Goal: Transaction & Acquisition: Book appointment/travel/reservation

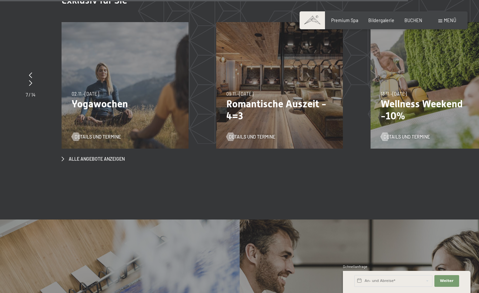
scroll to position [2159, 0]
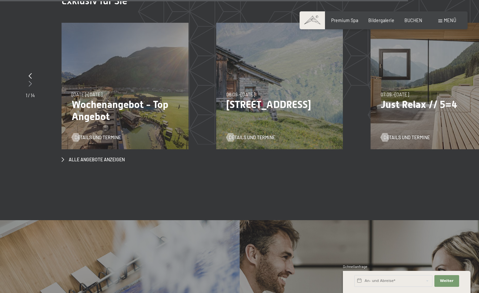
click at [32, 81] on icon at bounding box center [30, 84] width 3 height 6
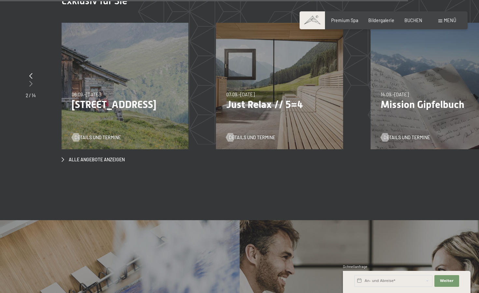
click at [32, 81] on icon at bounding box center [30, 84] width 3 height 6
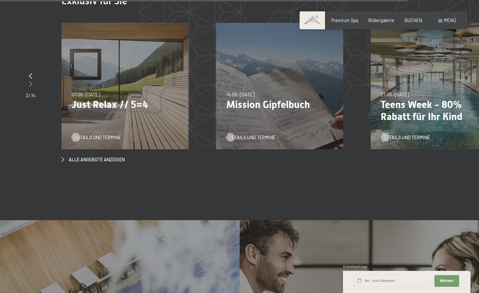
click at [32, 81] on icon at bounding box center [30, 84] width 3 height 6
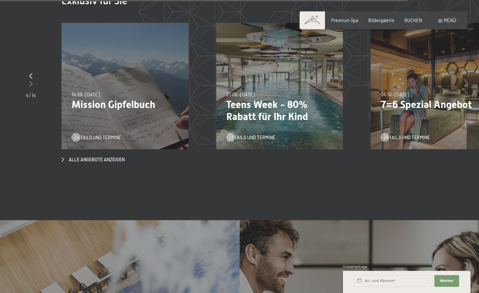
click at [32, 81] on icon at bounding box center [30, 84] width 3 height 6
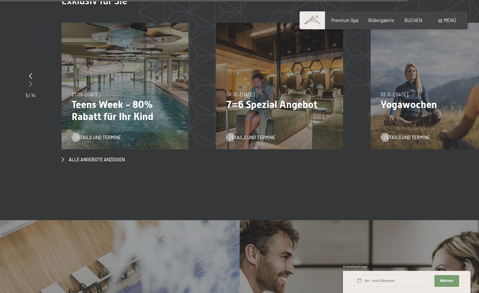
click at [32, 81] on icon at bounding box center [30, 84] width 3 height 6
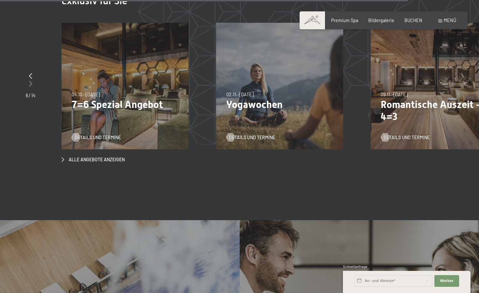
click at [32, 81] on icon at bounding box center [30, 84] width 3 height 6
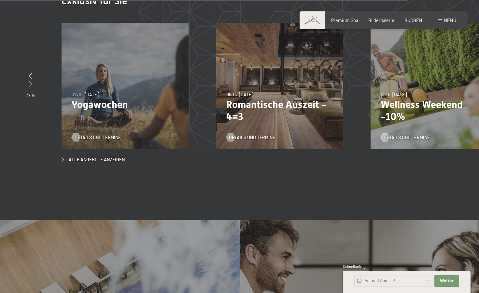
click at [32, 81] on icon at bounding box center [30, 84] width 3 height 6
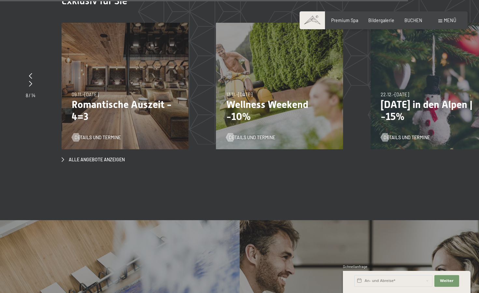
click at [245, 92] on div "13.11.–01.12.2025" at bounding box center [239, 95] width 26 height 7
click at [267, 135] on span "Details und Termine" at bounding box center [259, 138] width 46 height 7
click at [150, 126] on div "Details und Termine" at bounding box center [123, 133] width 103 height 15
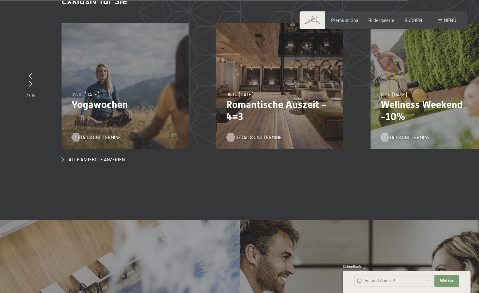
click at [244, 135] on span "Details und Termine" at bounding box center [259, 138] width 46 height 7
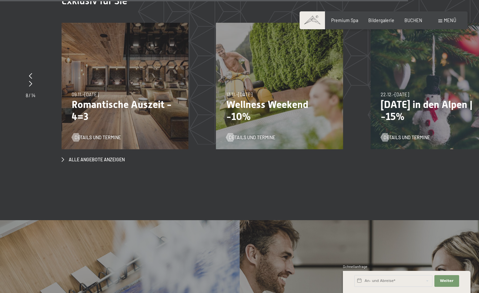
click at [256, 99] on p "Wellness Weekend -10%" at bounding box center [279, 111] width 107 height 24
click at [251, 135] on span "Details und Termine" at bounding box center [259, 138] width 46 height 7
click at [145, 104] on div "09.11.–05.12.2025 08.12.–19.12.2025 11.01.–23.01.2026 08.03.–27.03.2026 29.03.–…" at bounding box center [125, 86] width 127 height 127
click at [103, 135] on span "Details und Termine" at bounding box center [104, 138] width 46 height 7
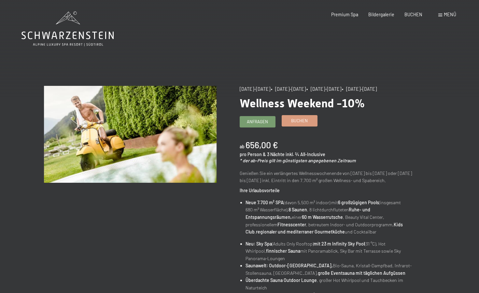
click at [303, 120] on span "Buchen" at bounding box center [299, 121] width 17 height 6
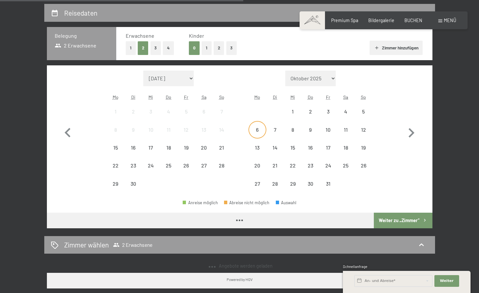
scroll to position [133, 0]
select select "[DATE]"
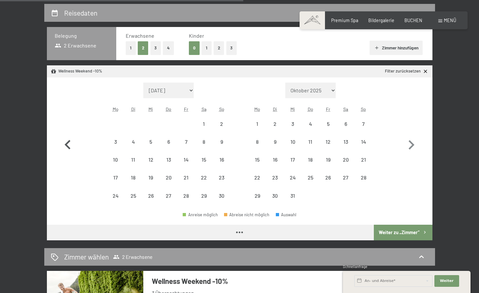
select select "[DATE]"
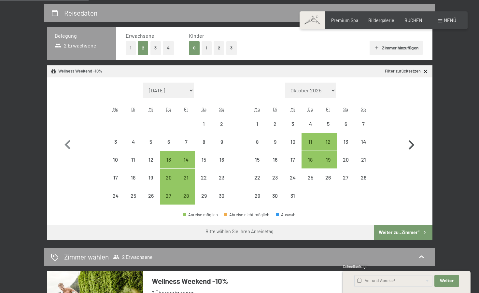
click at [411, 145] on icon "button" at bounding box center [411, 145] width 19 height 19
select select "2025-12-01"
select select "2026-01-01"
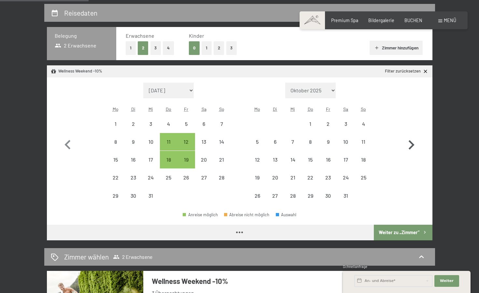
select select "2025-12-01"
select select "2026-01-01"
click at [312, 178] on div "22" at bounding box center [310, 183] width 16 height 16
select select "2025-12-01"
select select "2026-01-01"
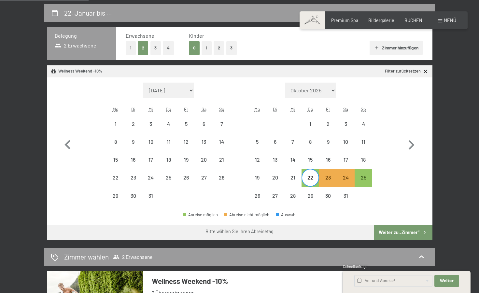
click at [393, 233] on button "Weiter zu „Zimmer“" at bounding box center [403, 233] width 58 height 16
select select "2025-12-01"
select select "2026-01-01"
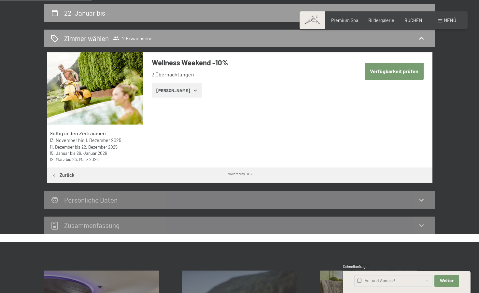
scroll to position [137, 0]
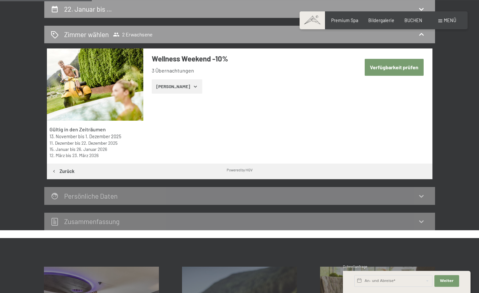
click at [193, 86] on icon "button" at bounding box center [195, 86] width 5 height 5
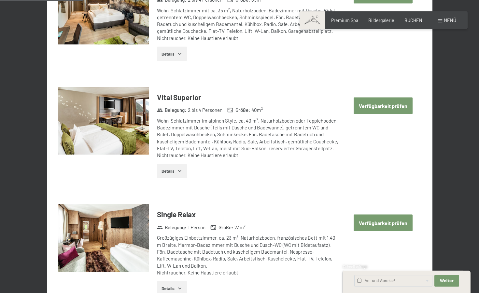
scroll to position [270, 0]
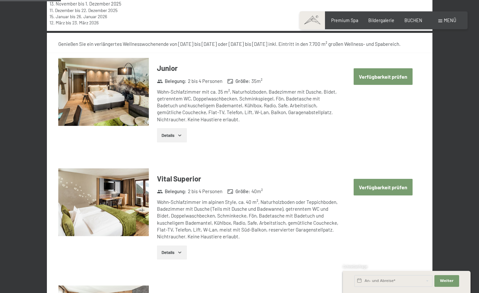
click at [381, 77] on button "Verfügbarkeit prüfen" at bounding box center [383, 76] width 59 height 17
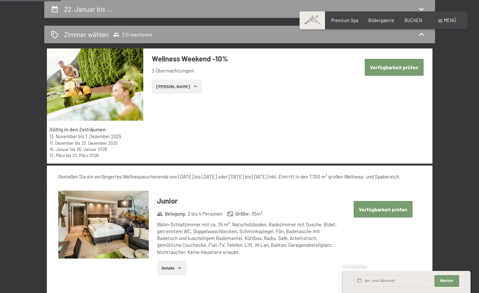
select select "[DATE]"
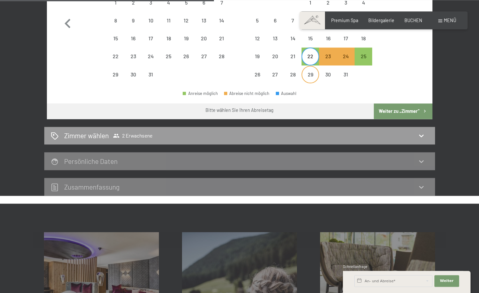
scroll to position [270, 0]
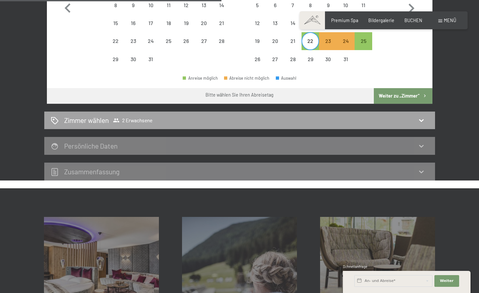
click at [420, 117] on div "Zimmer wählen 2 Erwachsene" at bounding box center [240, 120] width 378 height 9
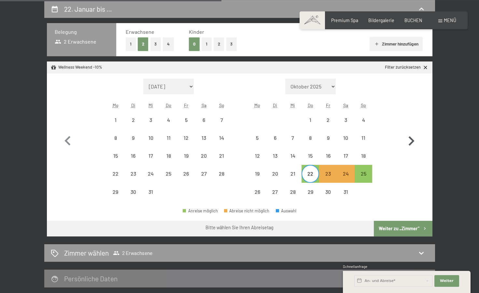
select select "[DATE]"
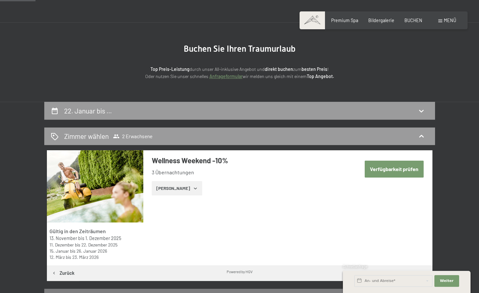
scroll to position [37, 0]
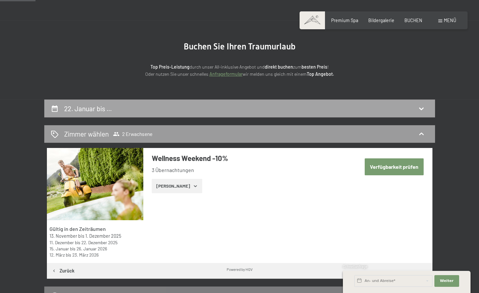
click at [418, 106] on div "22. Januar bis …" at bounding box center [240, 108] width 378 height 9
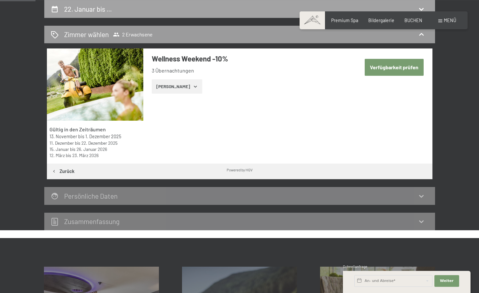
select select "[DATE]"
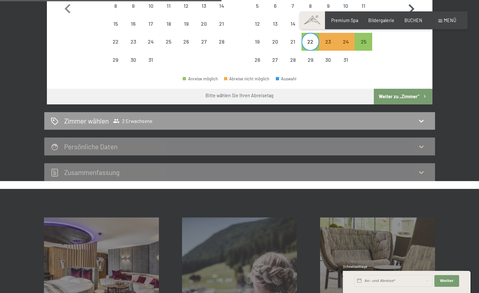
scroll to position [270, 0]
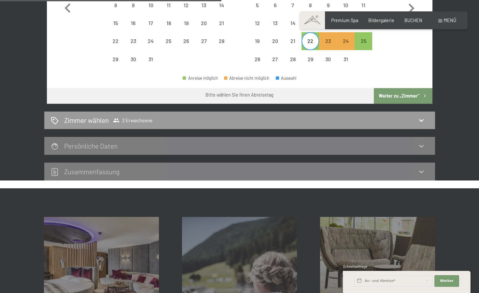
click at [405, 95] on button "Weiter zu „Zimmer“" at bounding box center [403, 96] width 58 height 16
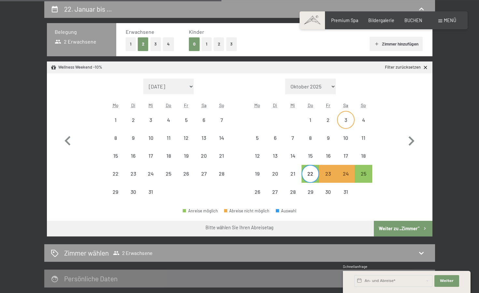
select select "[DATE]"
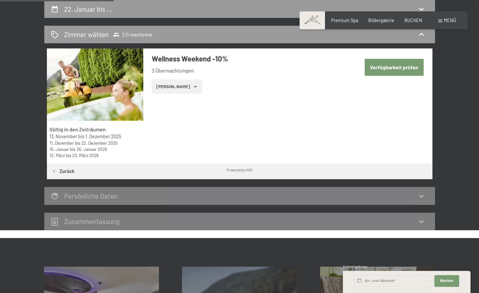
click at [384, 70] on button "Verfügbarkeit prüfen" at bounding box center [394, 67] width 59 height 17
select select "[DATE]"
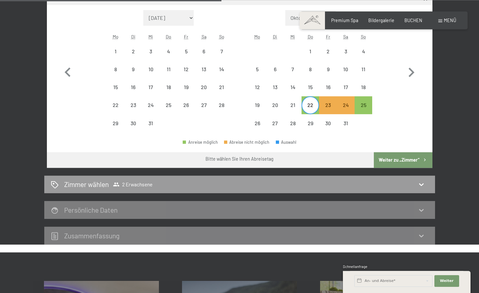
scroll to position [203, 0]
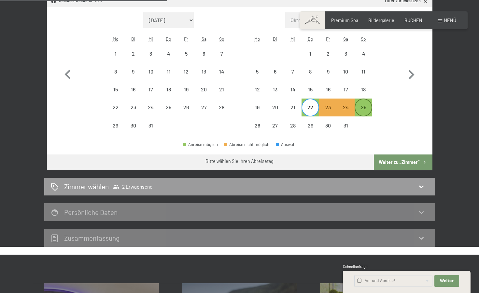
click at [365, 106] on div "25" at bounding box center [363, 113] width 16 height 16
select select "[DATE]"
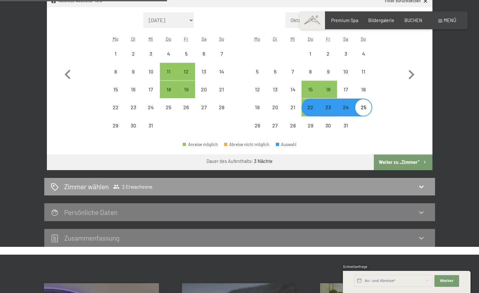
select select "[DATE]"
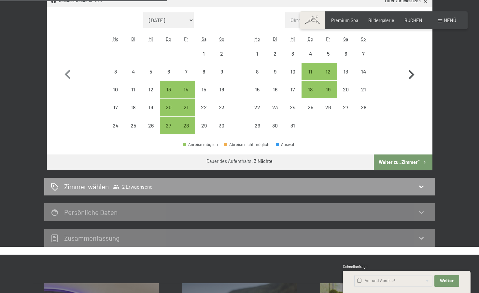
click at [413, 75] on icon "button" at bounding box center [411, 74] width 19 height 19
select select "[DATE]"
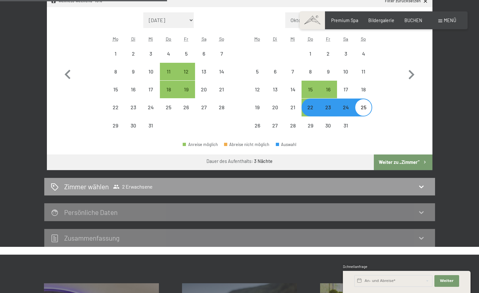
click at [384, 162] on button "Weiter zu „Zimmer“" at bounding box center [403, 163] width 58 height 16
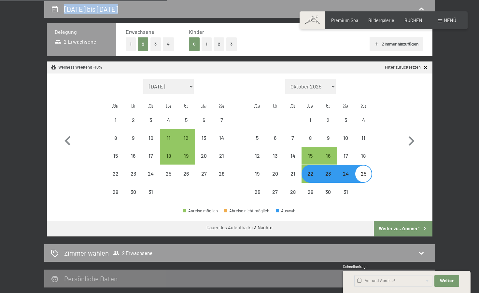
select select "[DATE]"
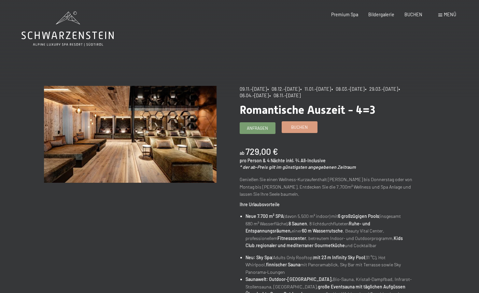
click at [300, 129] on span "Buchen" at bounding box center [299, 127] width 17 height 6
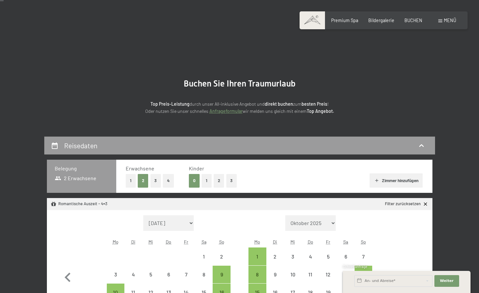
select select "[DATE]"
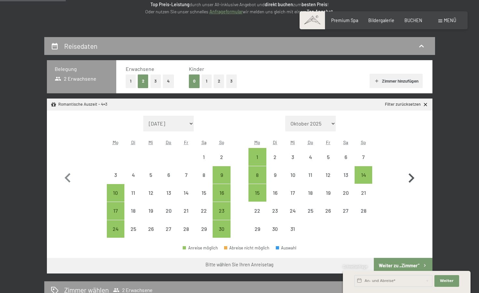
click at [414, 176] on icon "button" at bounding box center [411, 178] width 19 height 19
select select "[DATE]"
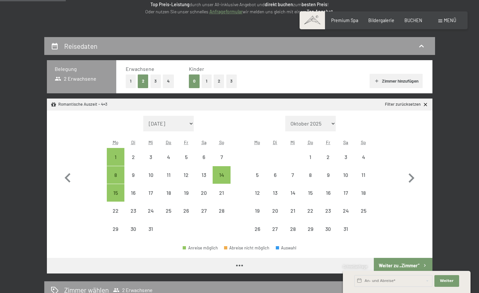
select select "[DATE]"
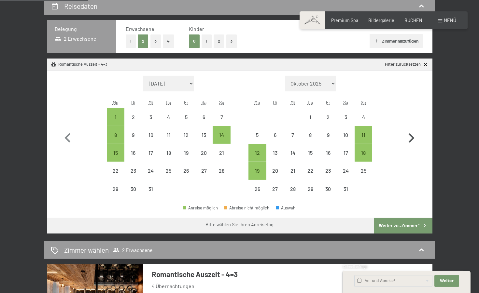
scroll to position [166, 0]
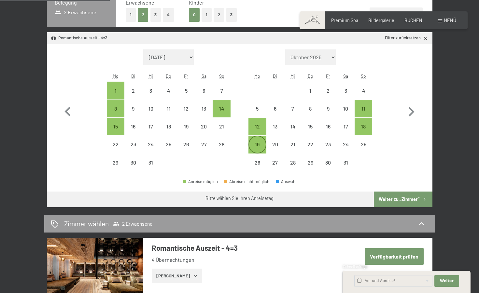
click at [263, 145] on div "19" at bounding box center [257, 150] width 16 height 16
select select "[DATE]"
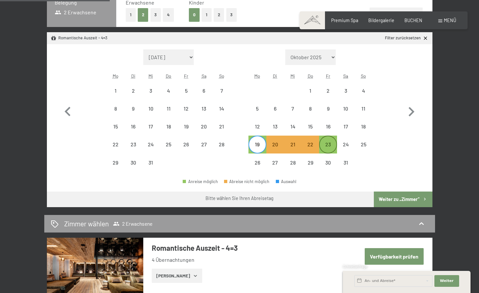
click at [327, 143] on div "23" at bounding box center [328, 150] width 16 height 16
select select "[DATE]"
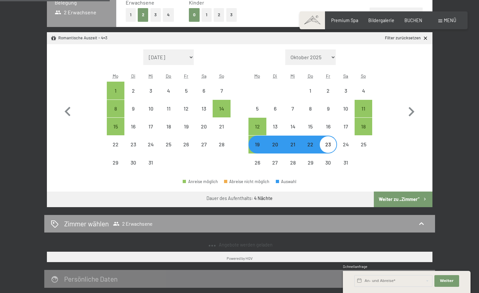
select select "[DATE]"
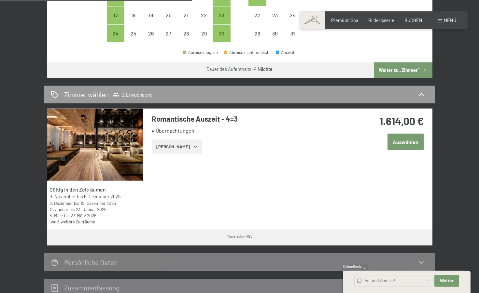
scroll to position [299, 0]
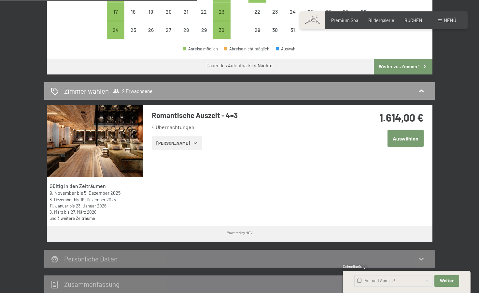
click at [397, 66] on button "Weiter zu „Zimmer“" at bounding box center [403, 67] width 58 height 16
select select "[DATE]"
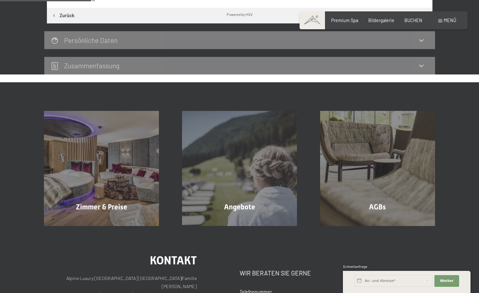
scroll to position [137, 0]
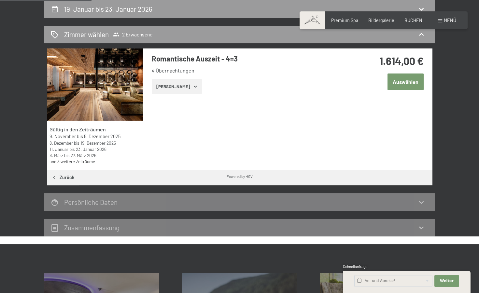
click at [193, 85] on icon "button" at bounding box center [195, 86] width 5 height 5
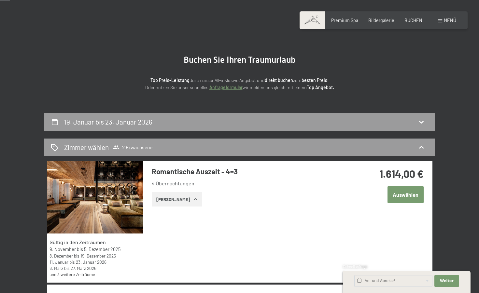
scroll to position [0, 0]
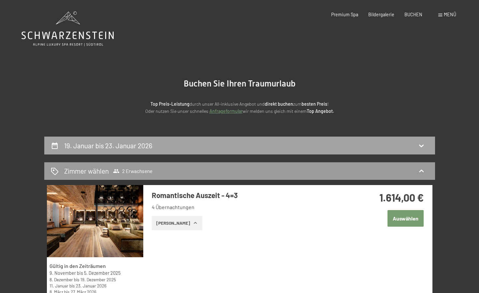
click at [419, 147] on icon at bounding box center [422, 146] width 8 height 8
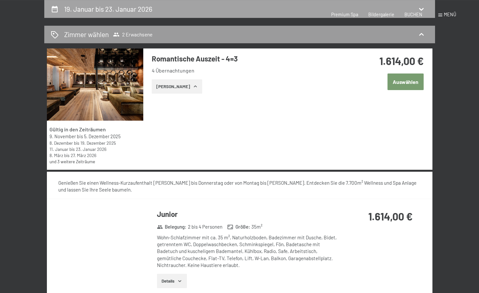
select select "[DATE]"
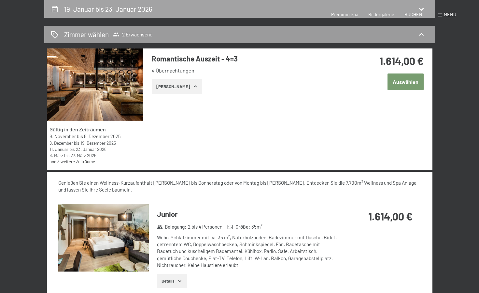
select select "[DATE]"
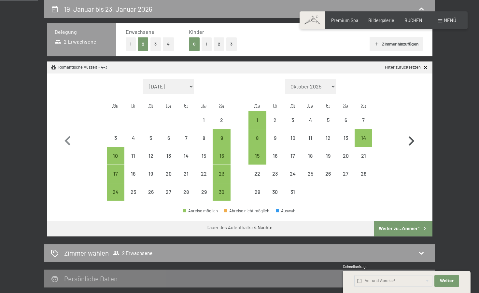
drag, startPoint x: 411, startPoint y: 144, endPoint x: 419, endPoint y: 143, distance: 8.6
click at [411, 144] on icon "button" at bounding box center [412, 140] width 6 height 9
select select "[DATE]"
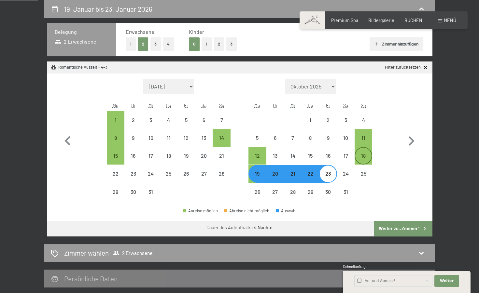
click at [364, 158] on div "18" at bounding box center [363, 161] width 16 height 16
select select "[DATE]"
